Goal: Information Seeking & Learning: Understand process/instructions

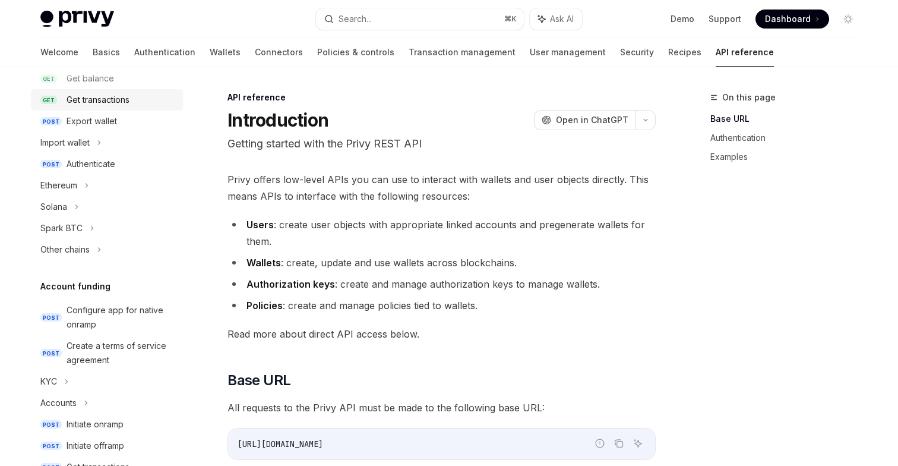
scroll to position [227, 0]
click at [85, 184] on icon at bounding box center [86, 185] width 5 height 14
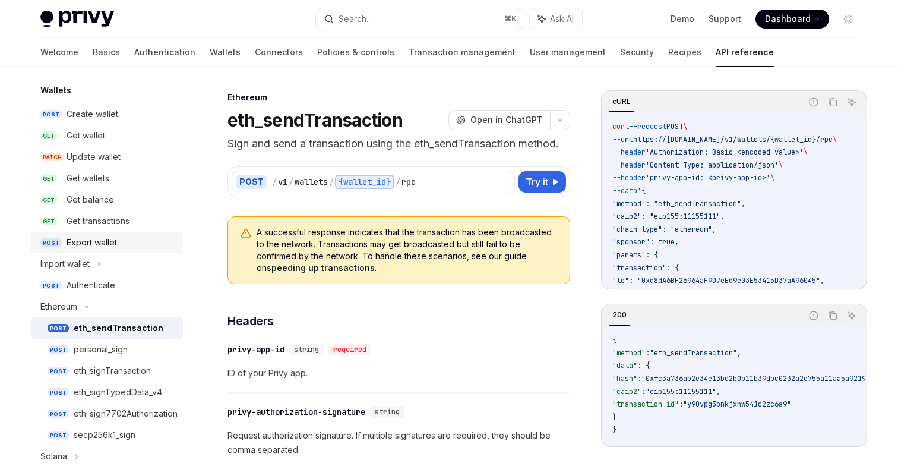
scroll to position [200, 0]
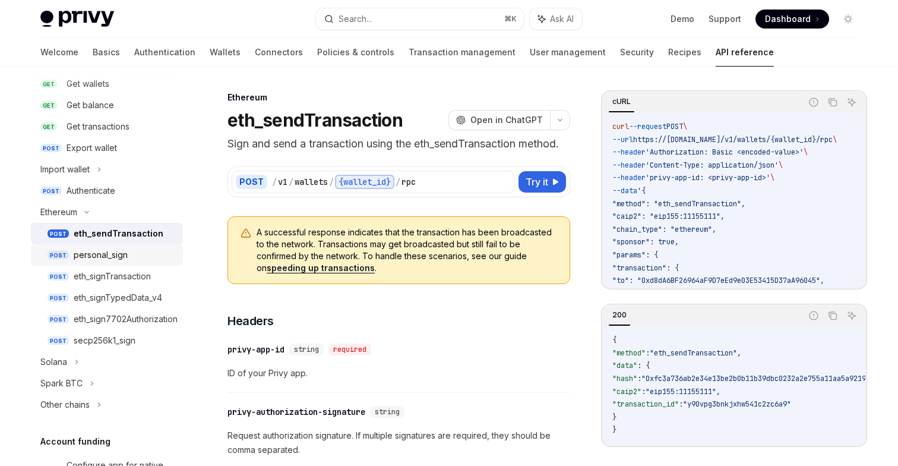
click at [117, 258] on div "personal_sign" at bounding box center [101, 255] width 54 height 14
type textarea "*"
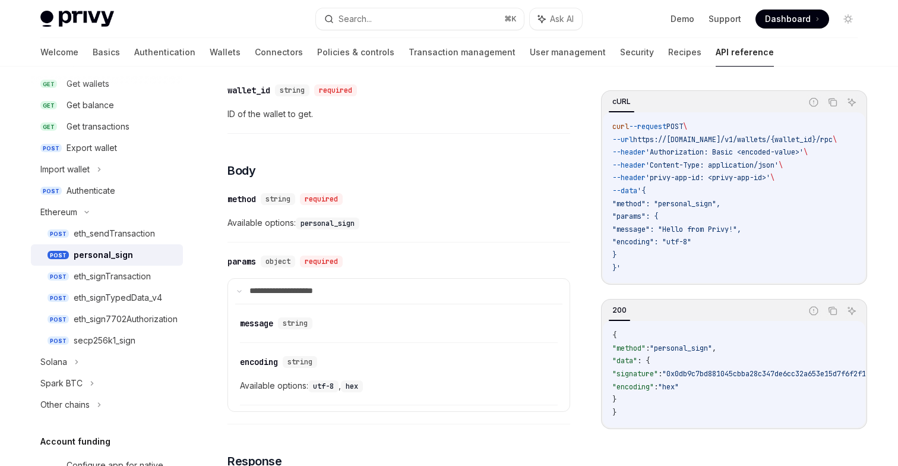
scroll to position [357, 0]
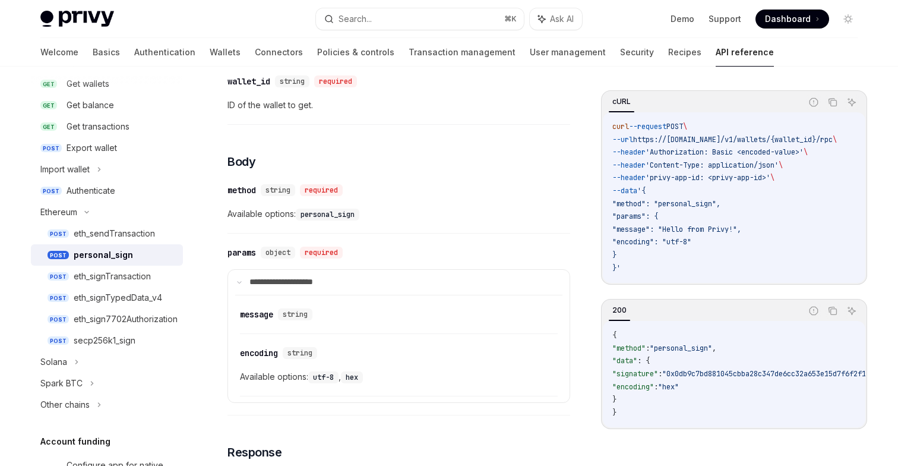
click at [698, 204] on span ""method": "personal_sign"," at bounding box center [666, 204] width 108 height 10
copy span "personal_sign"
click at [645, 378] on span ""signature"" at bounding box center [635, 374] width 46 height 10
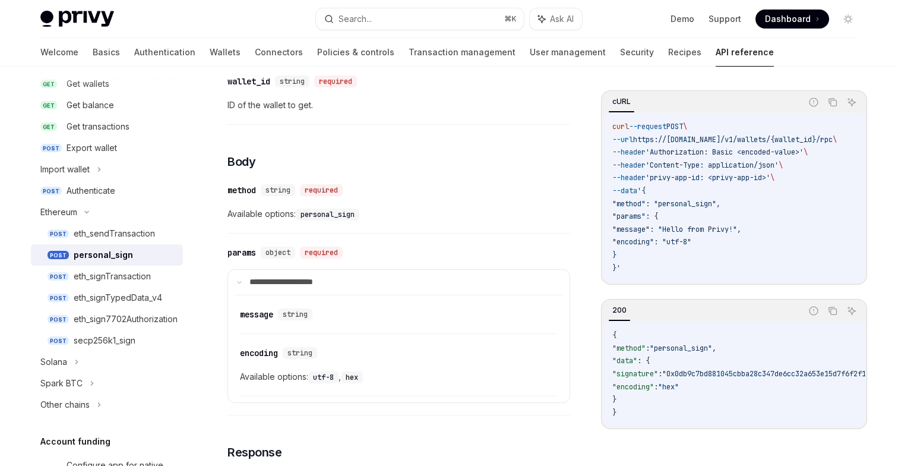
copy span "signature"
